Goal: Check status: Check status

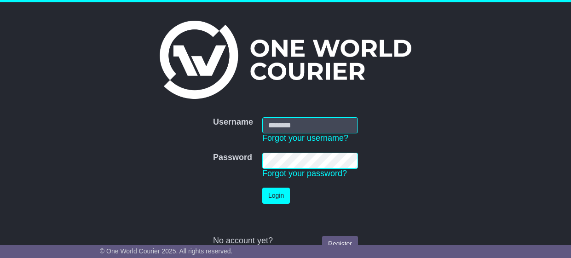
click at [322, 124] on input "Username" at bounding box center [310, 125] width 96 height 16
type input "**********"
click at [276, 194] on button "Login" at bounding box center [276, 196] width 28 height 16
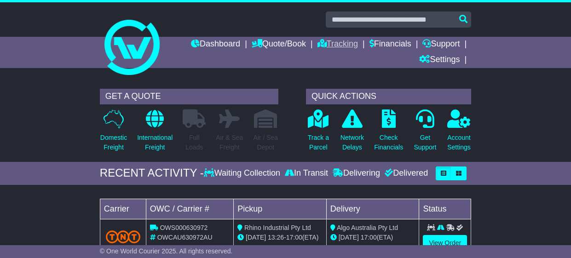
click at [320, 45] on link "Tracking" at bounding box center [337, 45] width 40 height 16
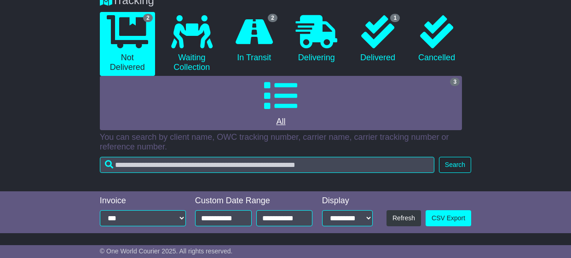
scroll to position [102, 0]
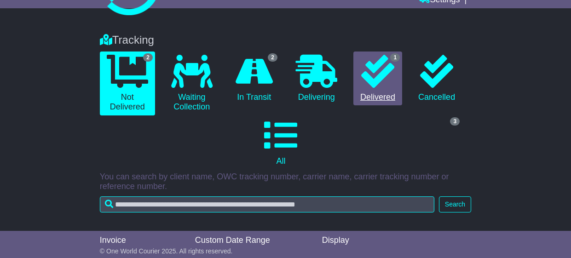
click at [395, 60] on span "1" at bounding box center [395, 57] width 10 height 8
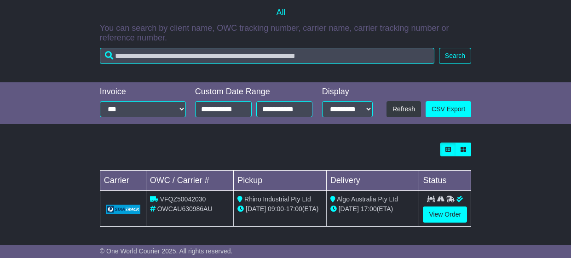
scroll to position [208, 0]
click at [446, 217] on link "View Order" at bounding box center [445, 215] width 44 height 16
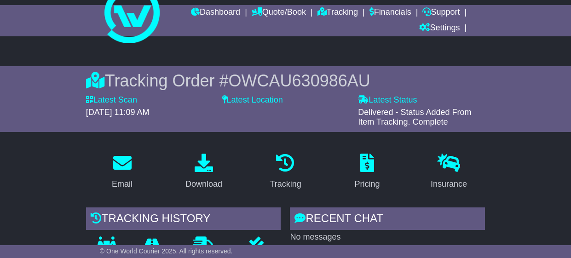
scroll to position [29, 0]
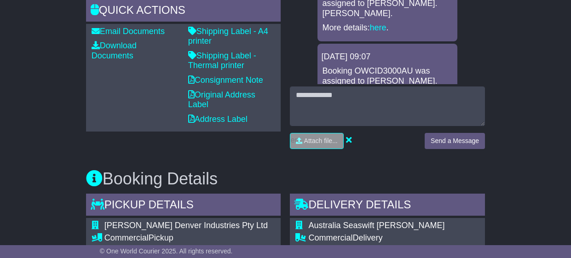
scroll to position [334, 0]
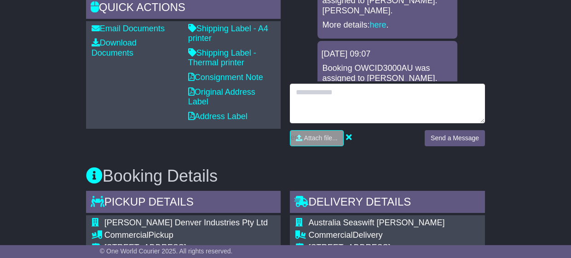
click at [351, 99] on textarea at bounding box center [387, 104] width 195 height 40
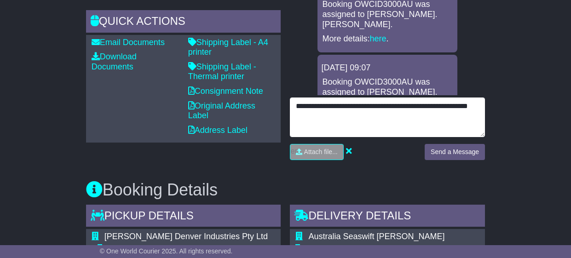
scroll to position [188, 0]
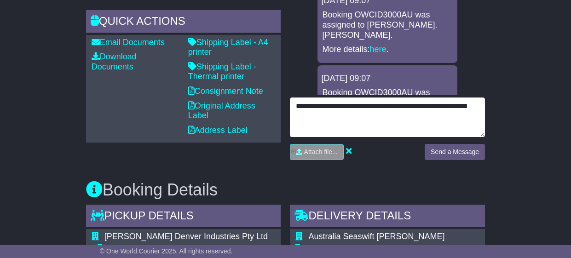
type textarea "**********"
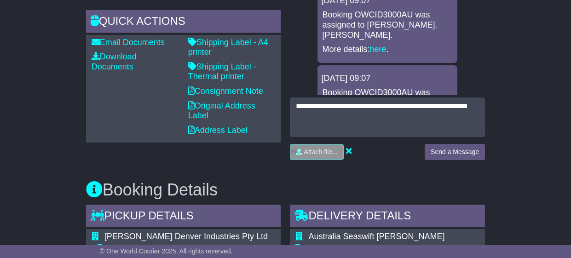
click at [459, 143] on div "**********" at bounding box center [387, 132] width 195 height 69
click at [466, 154] on button "Send a Message" at bounding box center [455, 152] width 60 height 16
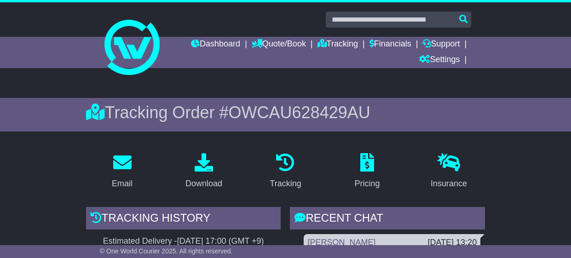
scroll to position [0, 0]
